Goal: Check status: Check status

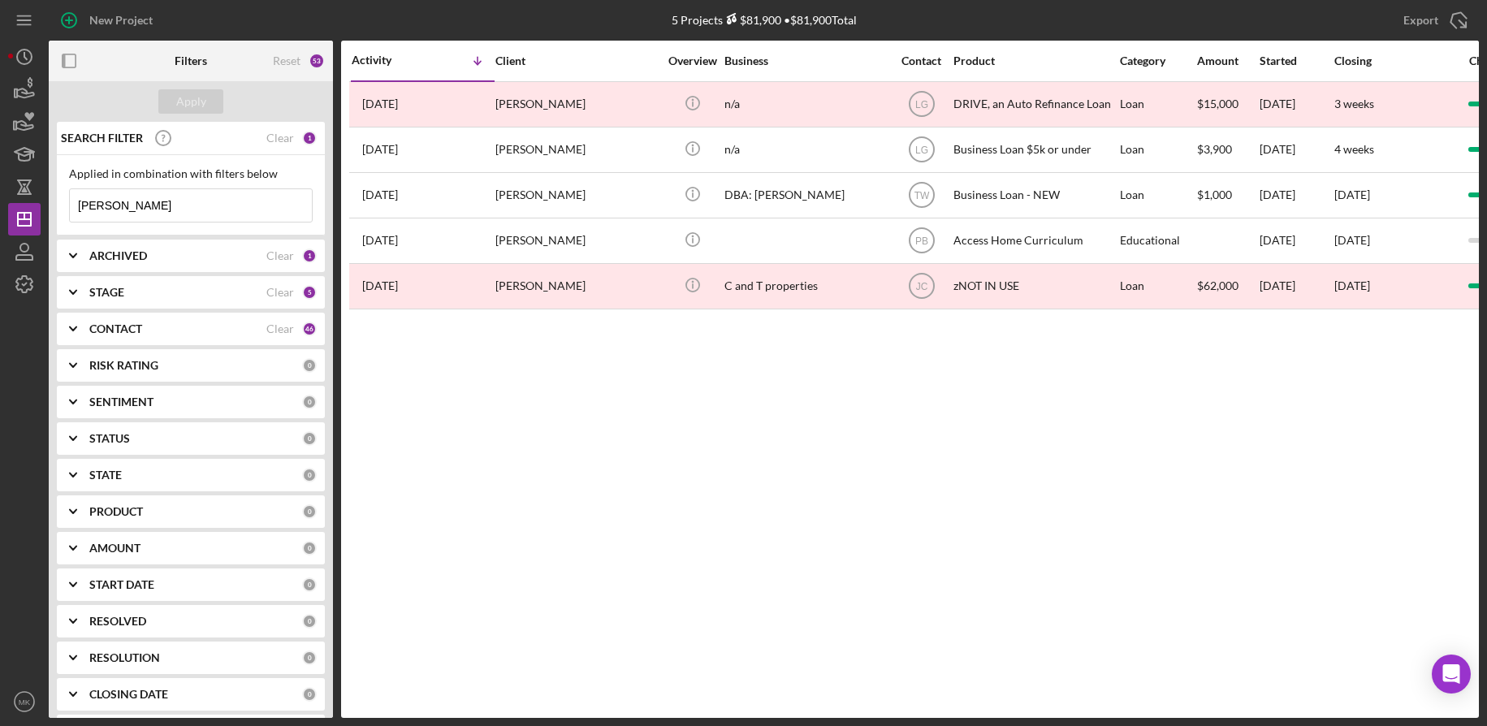
drag, startPoint x: 140, startPoint y: 208, endPoint x: -32, endPoint y: 204, distance: 173.0
click at [0, 204] on html "New Project 5 Projects $81,900 • $81,900 Total [PERSON_NAME] Export Icon/Export…" at bounding box center [743, 363] width 1487 height 726
type input "[PERSON_NAME]"
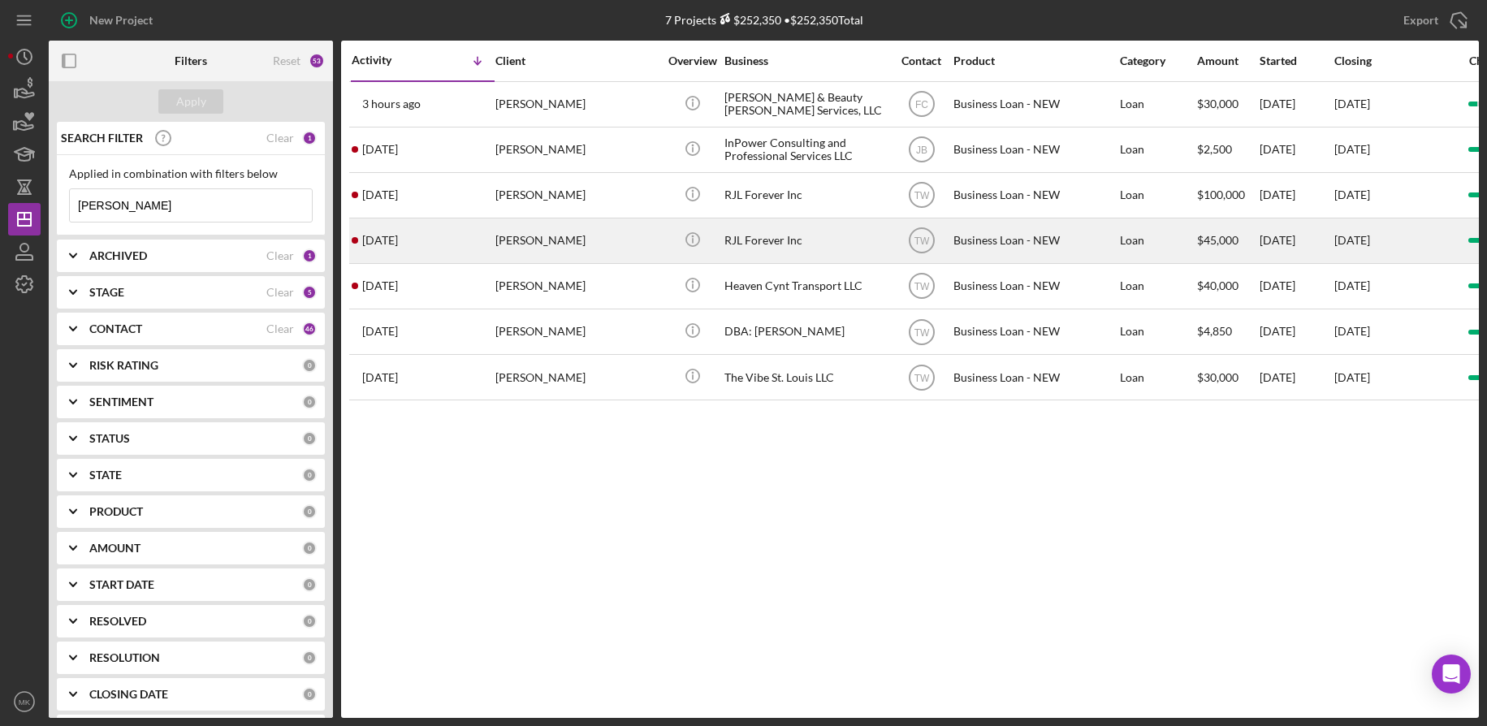
click at [555, 233] on div "[PERSON_NAME]" at bounding box center [576, 240] width 162 height 43
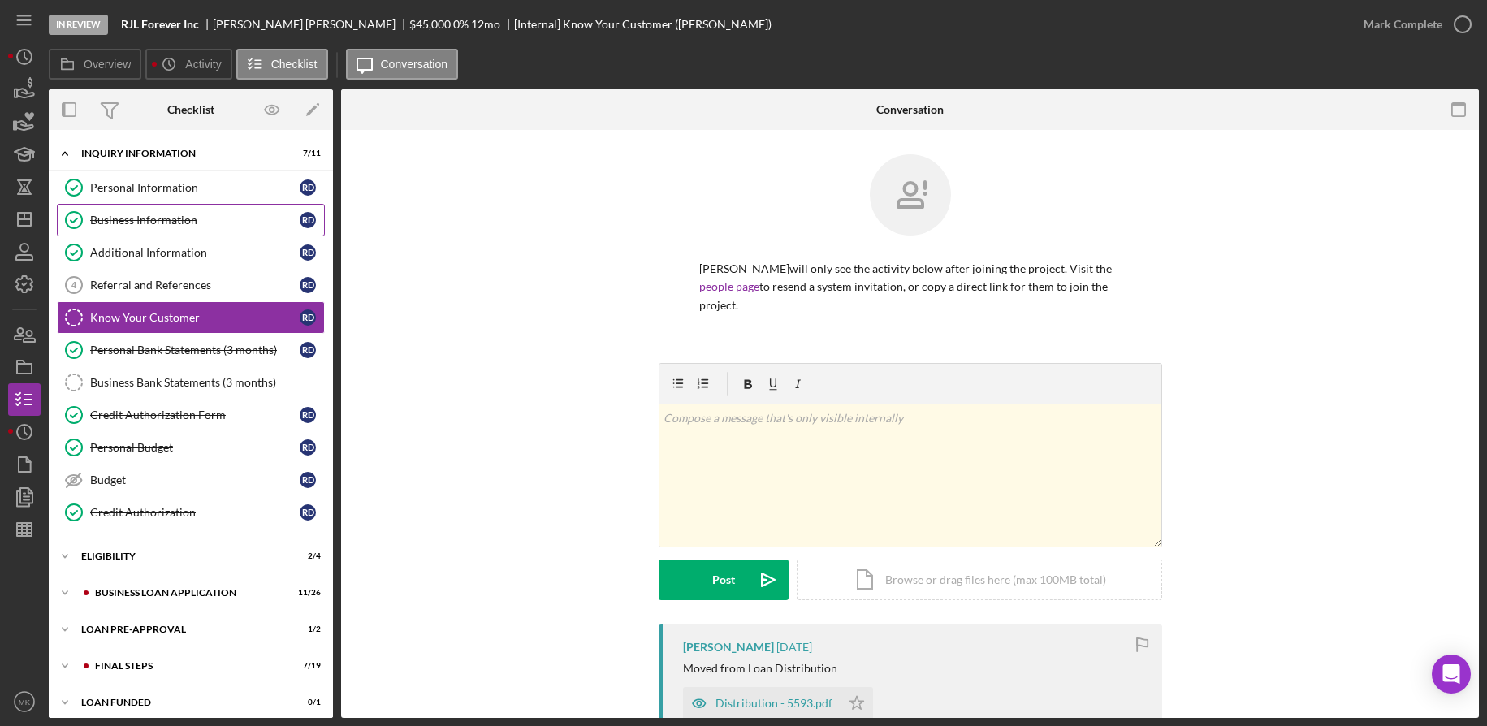
click at [194, 214] on div "Business Information" at bounding box center [194, 220] width 209 height 13
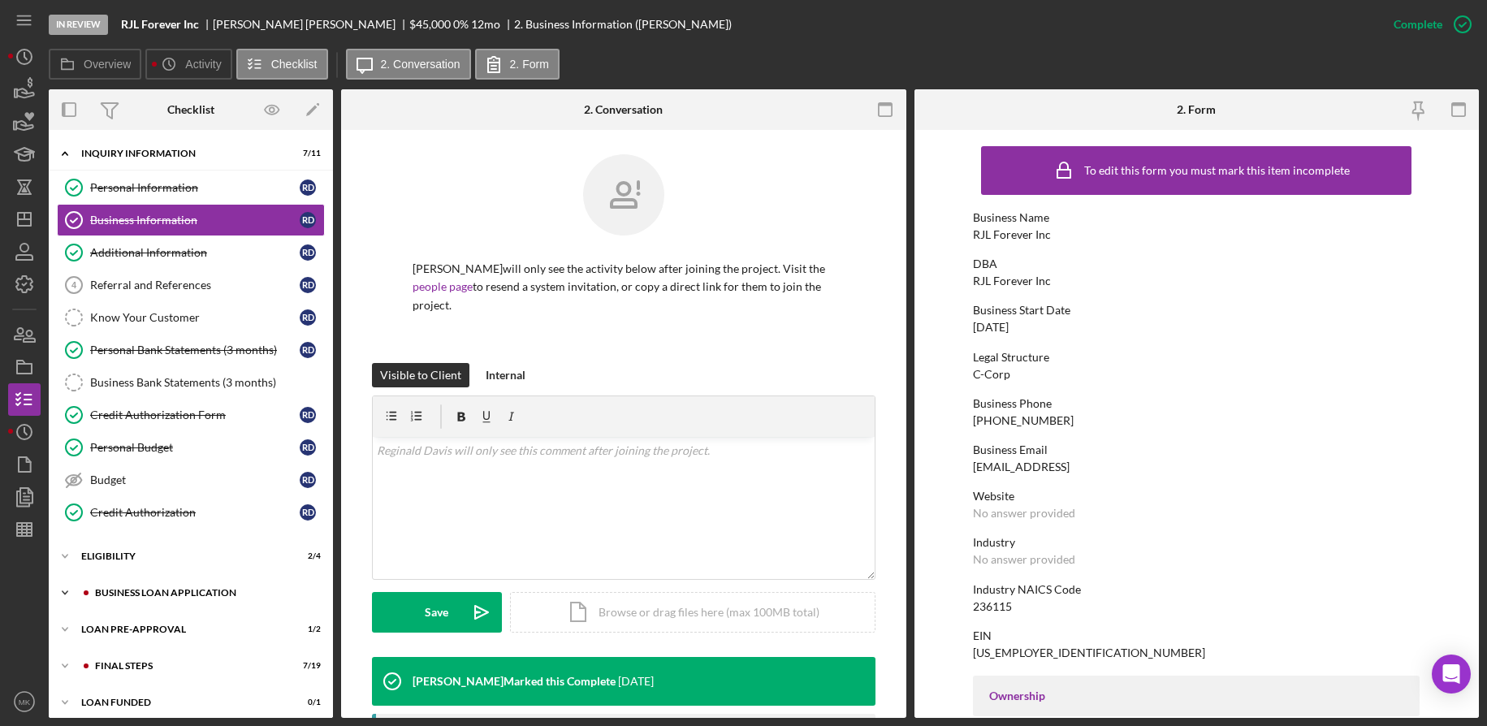
click at [189, 596] on div "BUSINESS LOAN APPLICATION" at bounding box center [204, 593] width 218 height 10
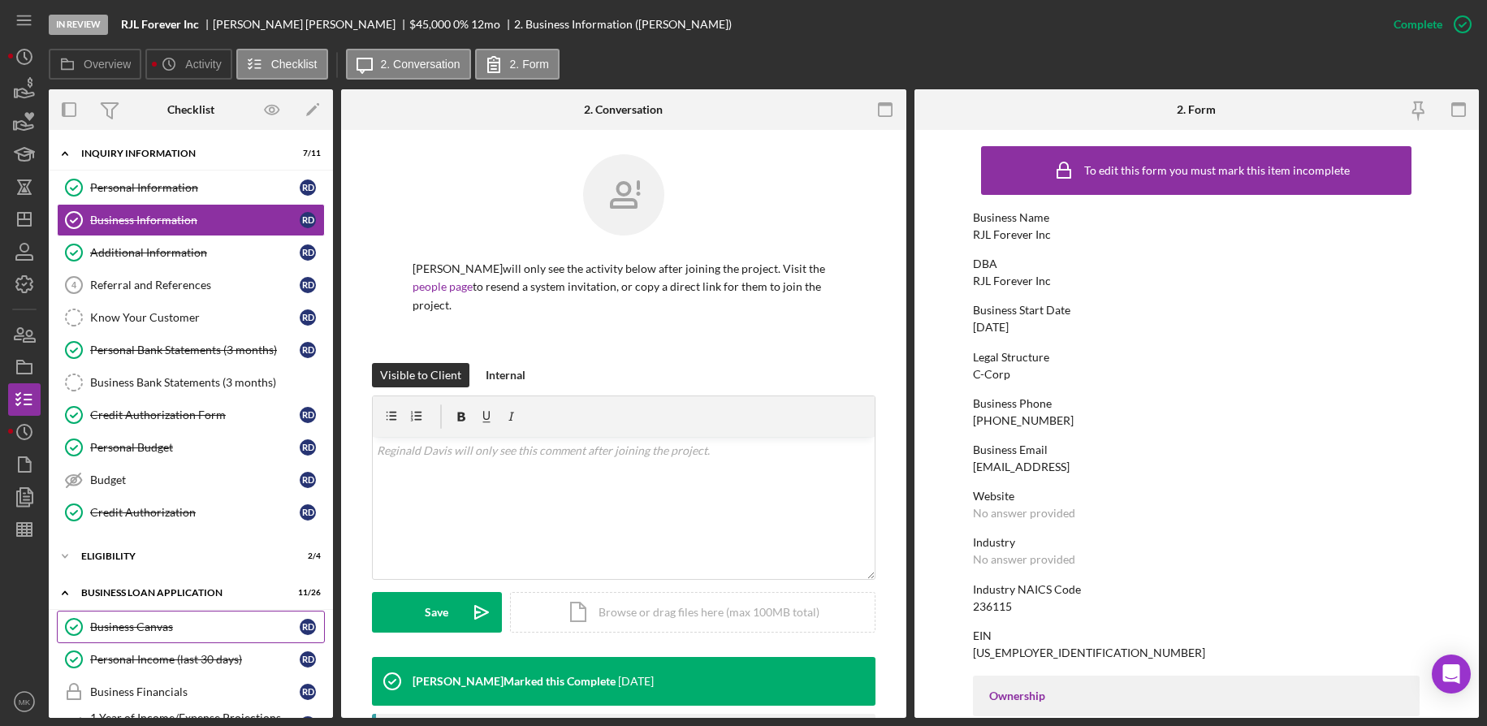
click at [189, 625] on div "Business Canvas" at bounding box center [194, 626] width 209 height 13
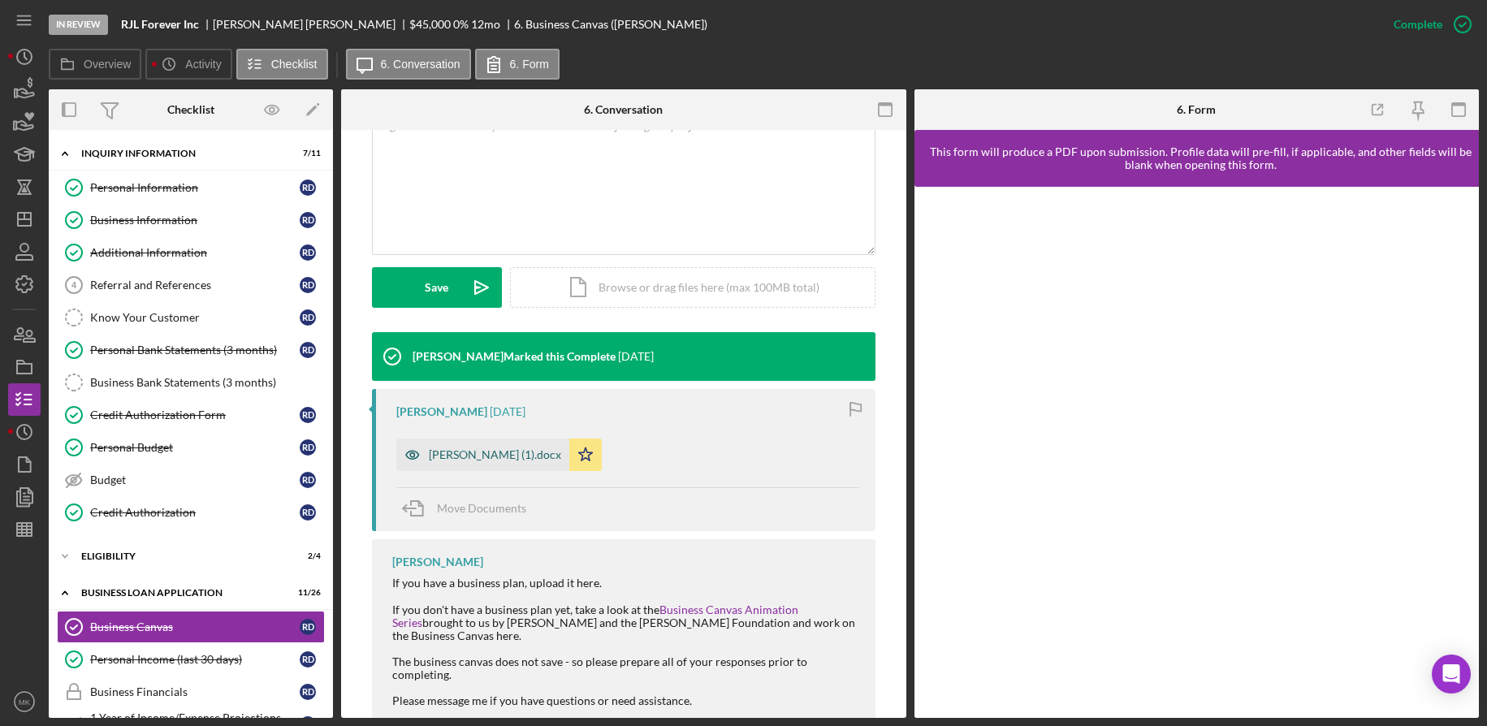
click at [504, 449] on div "[PERSON_NAME] (1).docx" at bounding box center [495, 454] width 132 height 13
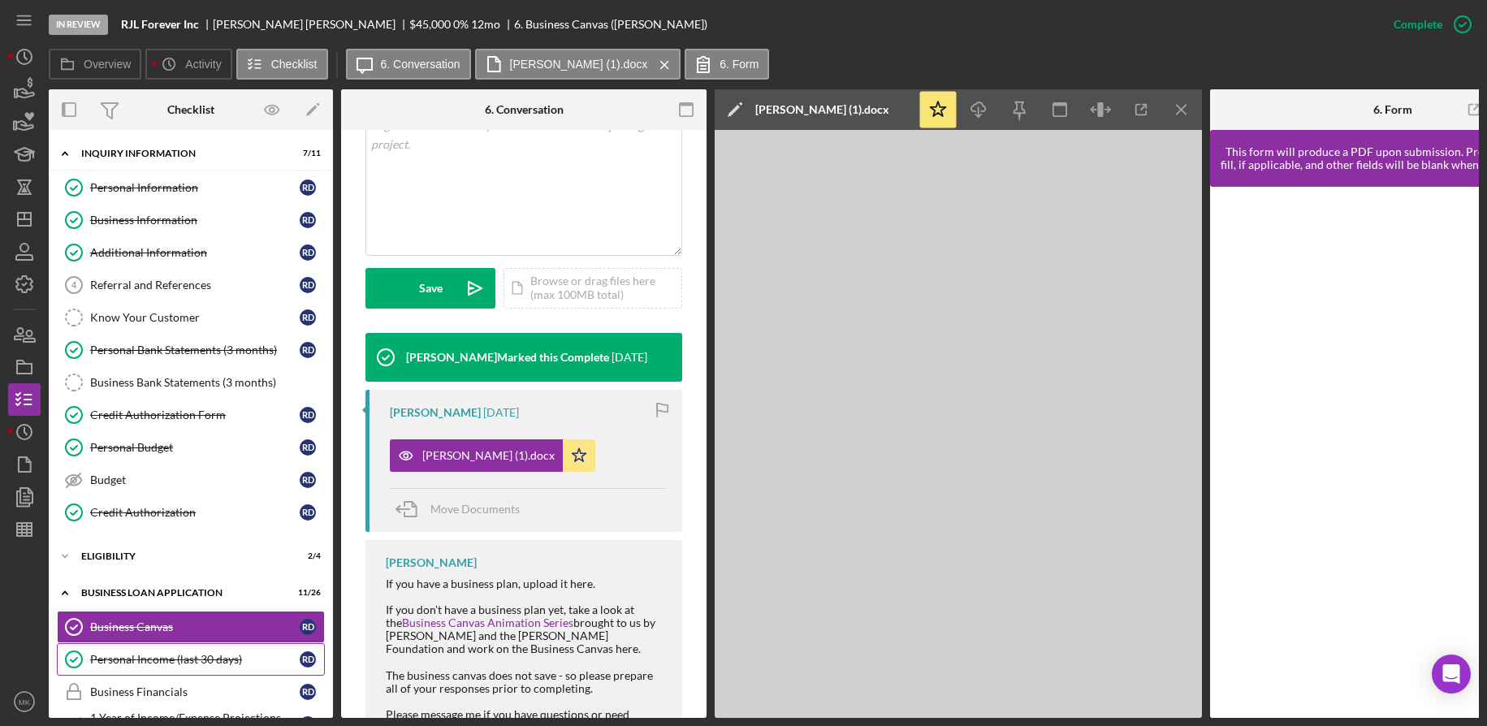
scroll to position [325, 0]
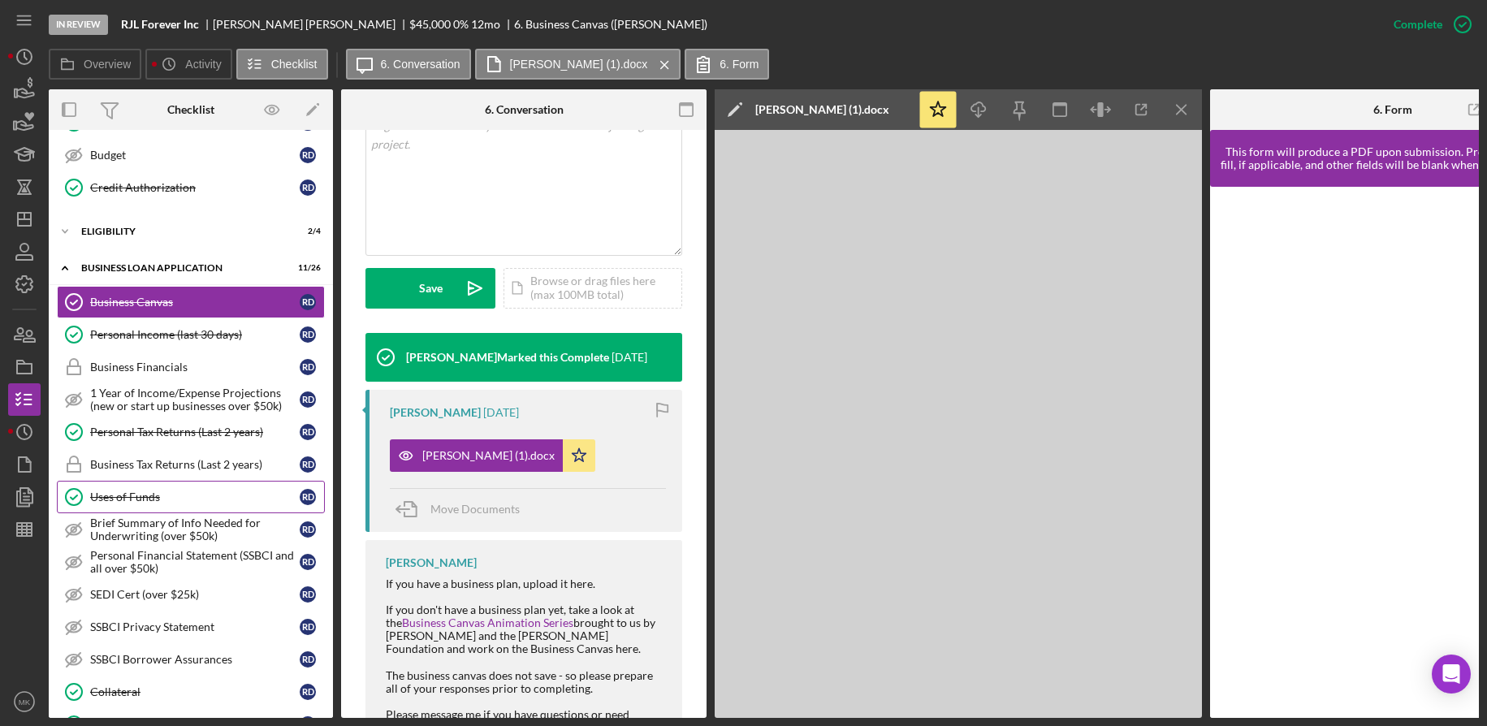
click at [203, 496] on div "Uses of Funds" at bounding box center [194, 496] width 209 height 13
